Goal: Task Accomplishment & Management: Manage account settings

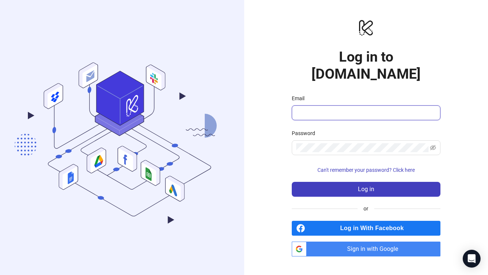
click at [309, 108] on input "Email" at bounding box center [365, 112] width 138 height 9
type input "**********"
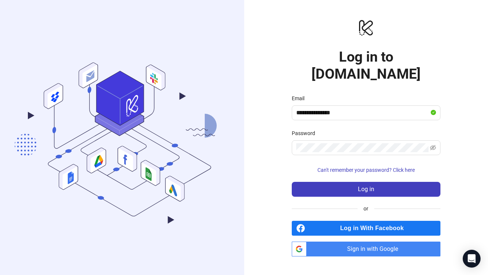
click at [347, 242] on span "Sign in with Google" at bounding box center [374, 249] width 131 height 15
click at [352, 242] on span "Sign in with Google" at bounding box center [374, 249] width 131 height 15
click at [303, 242] on link "btn_google_dark_normal_ios Created with Sketch. Sign in with Google" at bounding box center [366, 249] width 149 height 15
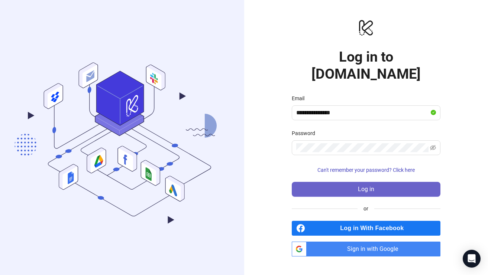
click at [353, 183] on button "Log in" at bounding box center [366, 189] width 149 height 15
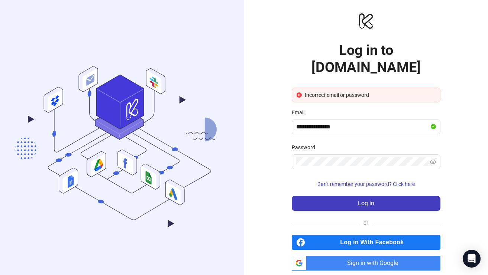
click at [301, 256] on link "btn_google_dark_normal_ios Created with Sketch. Sign in with Google" at bounding box center [366, 263] width 149 height 15
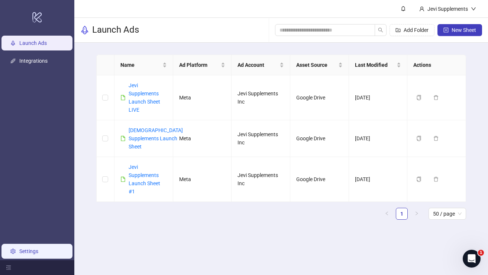
click at [23, 250] on link "Settings" at bounding box center [28, 251] width 19 height 6
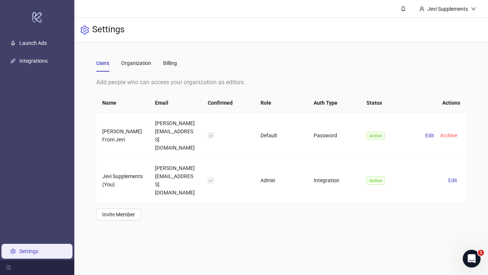
click at [21, 248] on link "Settings" at bounding box center [28, 251] width 19 height 6
click at [144, 68] on div "Organization" at bounding box center [136, 63] width 30 height 17
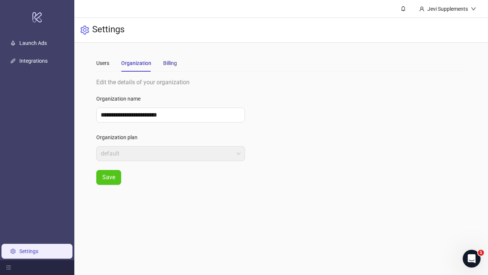
click at [172, 61] on div "Billing" at bounding box center [170, 63] width 14 height 8
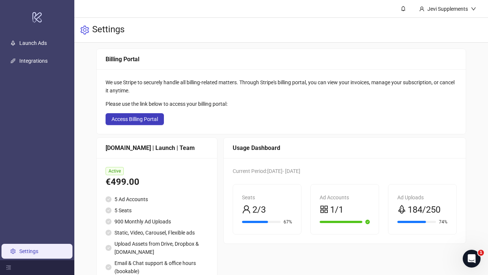
scroll to position [59, 0]
